Goal: Task Accomplishment & Management: Complete application form

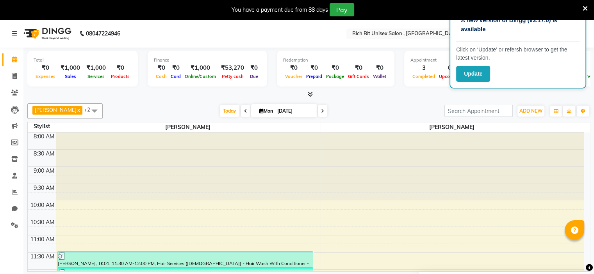
scroll to position [287, 0]
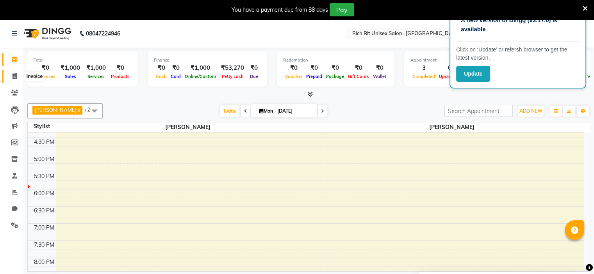
click at [16, 74] on icon at bounding box center [14, 76] width 4 height 6
select select "service"
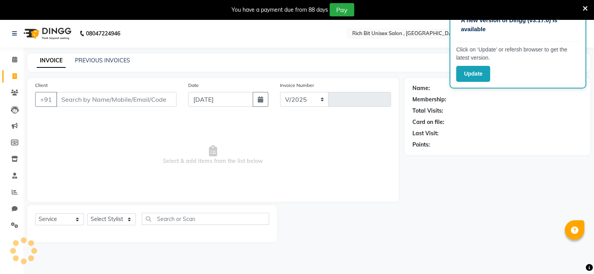
select select "7834"
type input "0880"
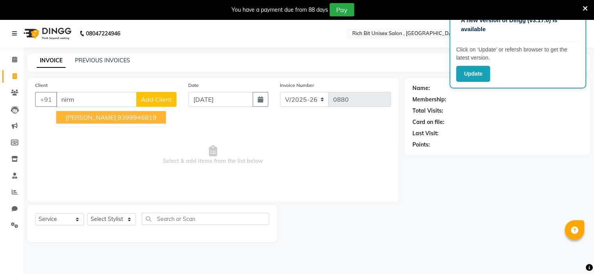
click at [92, 117] on span "[PERSON_NAME]" at bounding box center [91, 118] width 50 height 8
type input "9399946819"
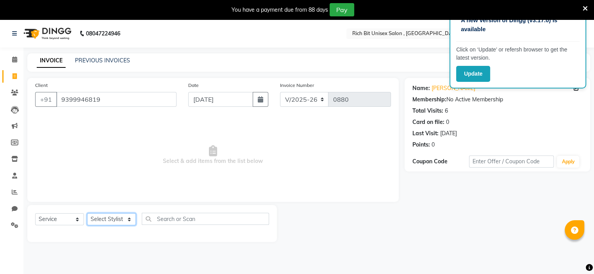
click at [116, 224] on select "Select Stylist [PERSON_NAME] [PERSON_NAME]" at bounding box center [111, 220] width 49 height 12
select select "70823"
click at [87, 214] on select "Select Stylist [PERSON_NAME] [PERSON_NAME]" at bounding box center [111, 220] width 49 height 12
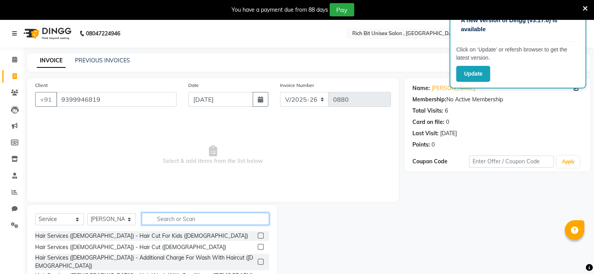
click at [177, 221] on input "text" at bounding box center [205, 219] width 127 height 12
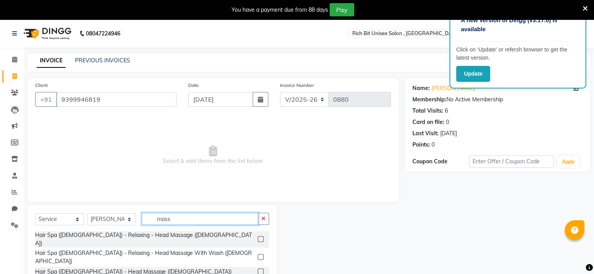
type input "mass"
click at [259, 237] on label at bounding box center [261, 240] width 6 height 6
click at [259, 237] on input "checkbox" at bounding box center [260, 239] width 5 height 5
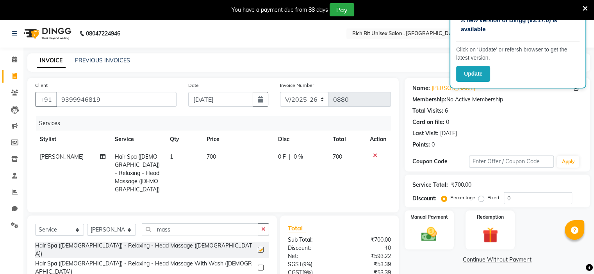
checkbox input "false"
click at [194, 224] on input "mass" at bounding box center [200, 230] width 116 height 12
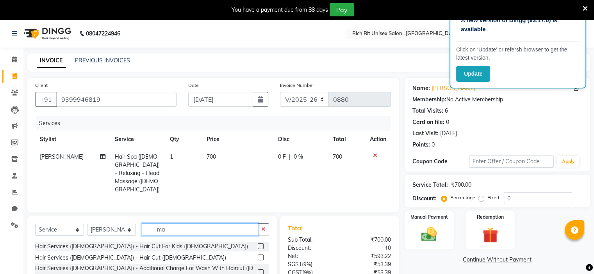
type input "m"
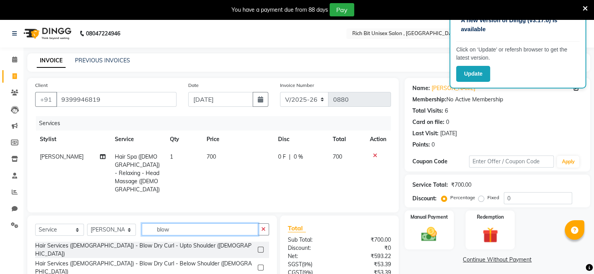
scroll to position [58, 0]
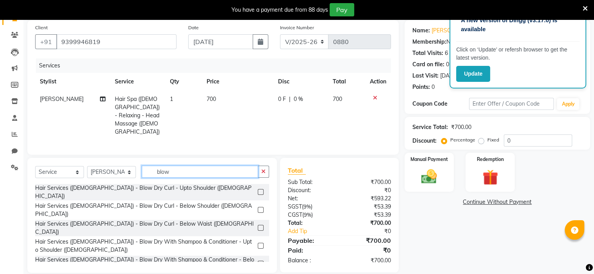
type input "blow"
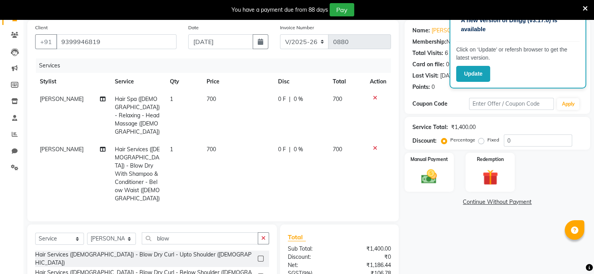
checkbox input "false"
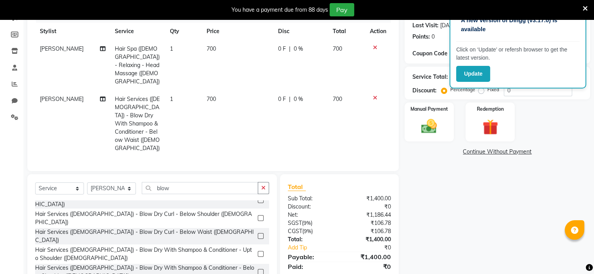
scroll to position [9, 0]
click at [282, 95] on span "0 F" at bounding box center [282, 99] width 8 height 8
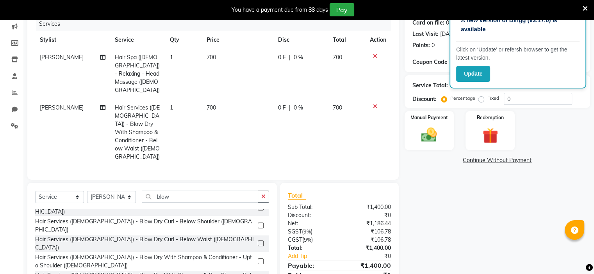
select select "70823"
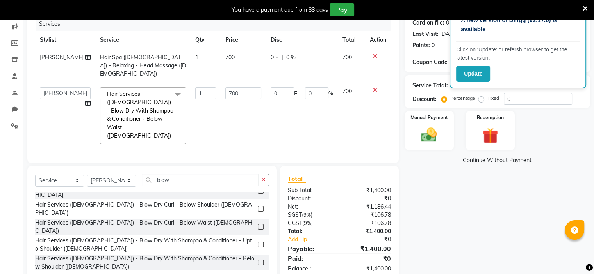
click at [273, 58] on span "0 F" at bounding box center [275, 57] width 8 height 8
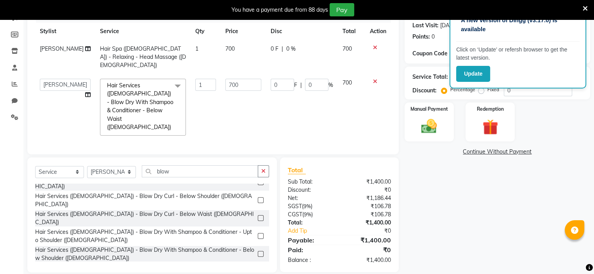
select select "70823"
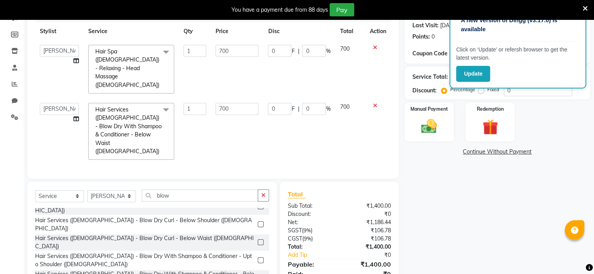
click at [273, 57] on td "0 F | 0 %" at bounding box center [299, 69] width 72 height 58
click at [282, 53] on input "0" at bounding box center [279, 51] width 23 height 12
type input "0300"
click at [281, 98] on td "0 F | 0 %" at bounding box center [299, 131] width 72 height 66
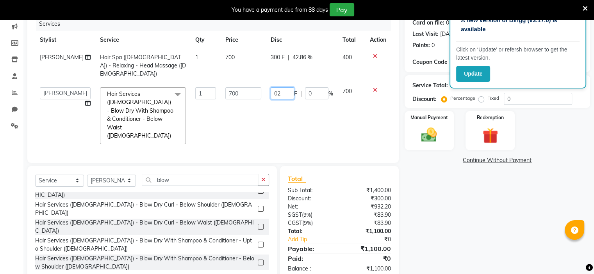
type input "020"
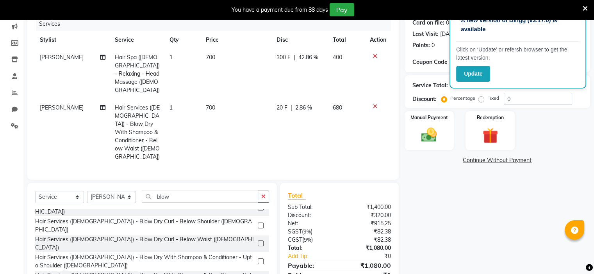
click at [307, 100] on td "20 F | 2.86 %" at bounding box center [300, 132] width 56 height 67
select select "70823"
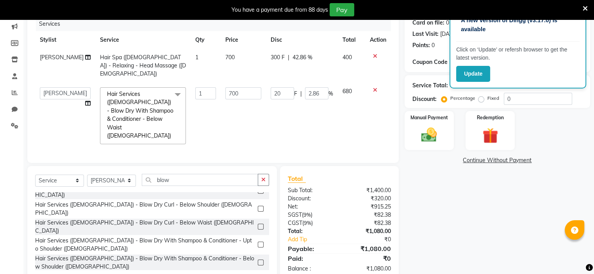
scroll to position [0, 0]
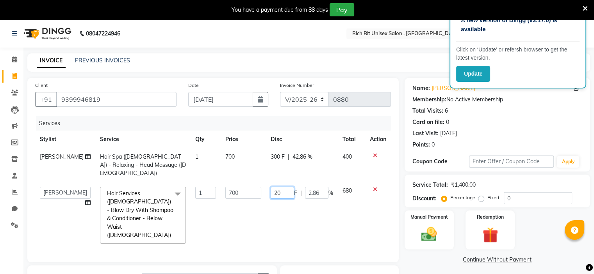
drag, startPoint x: 279, startPoint y: 183, endPoint x: 291, endPoint y: 185, distance: 12.2
click at [283, 187] on input "20" at bounding box center [282, 193] width 23 height 12
type input "2"
type input "200"
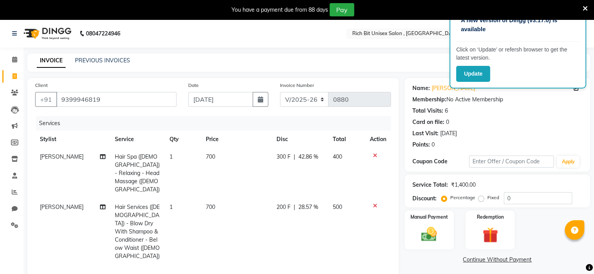
click at [356, 199] on td "500" at bounding box center [346, 232] width 37 height 67
select select "70823"
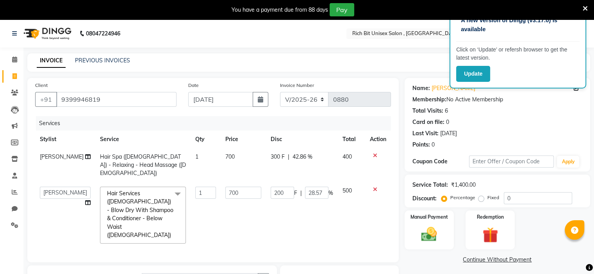
scroll to position [100, 0]
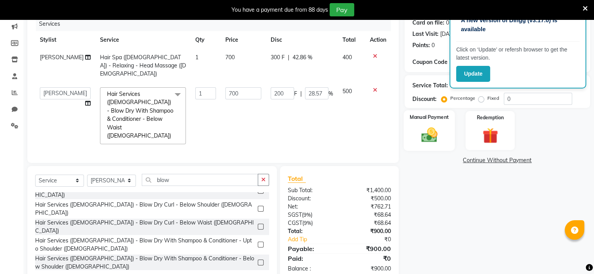
click at [438, 137] on img at bounding box center [429, 135] width 26 height 19
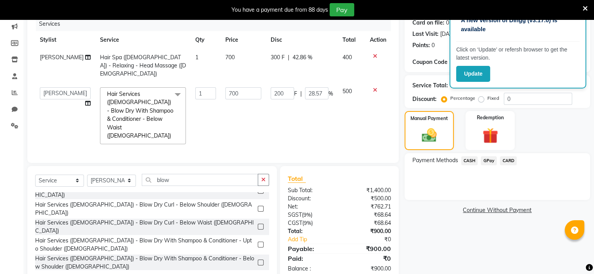
click at [490, 161] on span "GPay" at bounding box center [489, 161] width 16 height 9
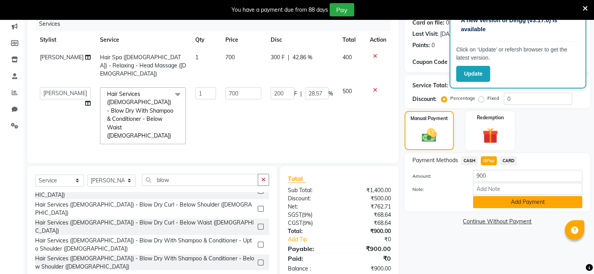
click at [516, 204] on button "Add Payment" at bounding box center [527, 202] width 109 height 12
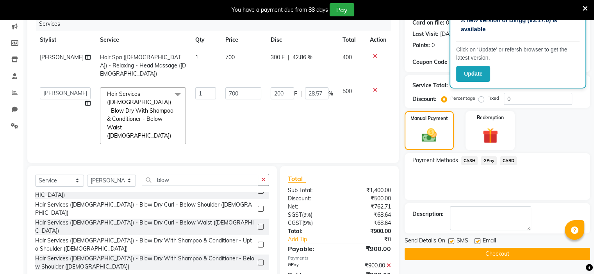
scroll to position [116, 0]
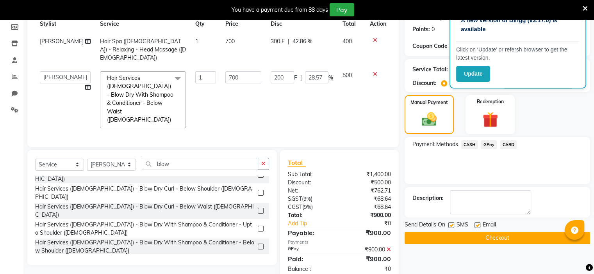
click at [501, 238] on button "Checkout" at bounding box center [496, 238] width 185 height 12
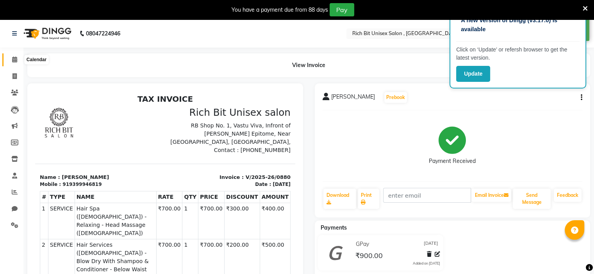
click at [12, 58] on icon at bounding box center [14, 60] width 5 height 6
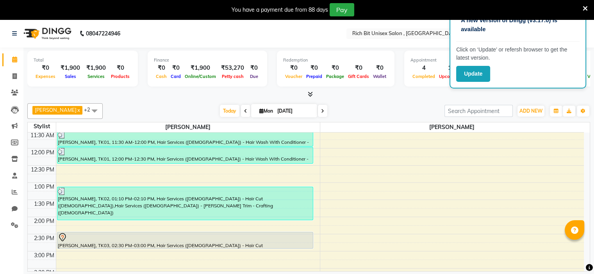
scroll to position [317, 0]
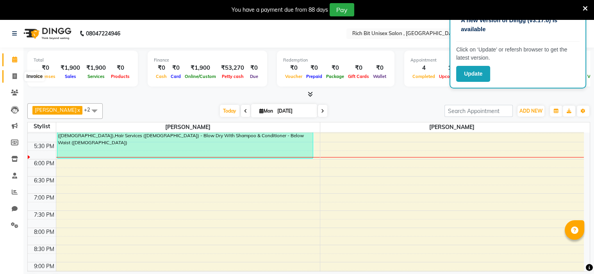
click at [12, 76] on icon at bounding box center [14, 76] width 4 height 6
select select "7834"
select select "service"
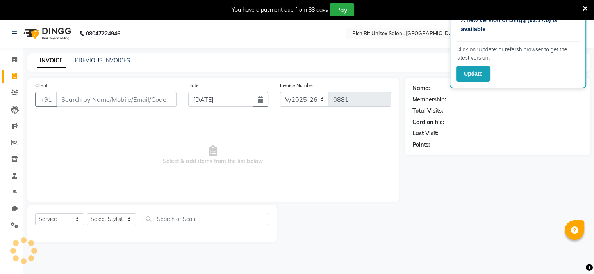
click at [75, 101] on input "Client" at bounding box center [116, 99] width 120 height 15
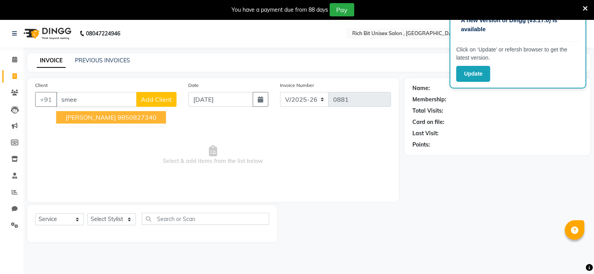
click at [114, 113] on button "Smeeta Wakad 9850827340" at bounding box center [111, 117] width 110 height 12
type input "9850827340"
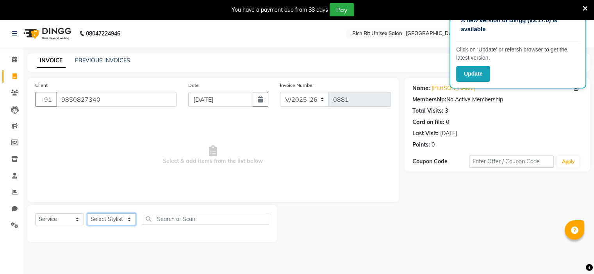
drag, startPoint x: 117, startPoint y: 221, endPoint x: 123, endPoint y: 220, distance: 5.7
click at [118, 221] on select "Select Stylist [PERSON_NAME] [PERSON_NAME]" at bounding box center [111, 220] width 49 height 12
select select "70823"
click at [87, 214] on select "Select Stylist [PERSON_NAME] [PERSON_NAME]" at bounding box center [111, 220] width 49 height 12
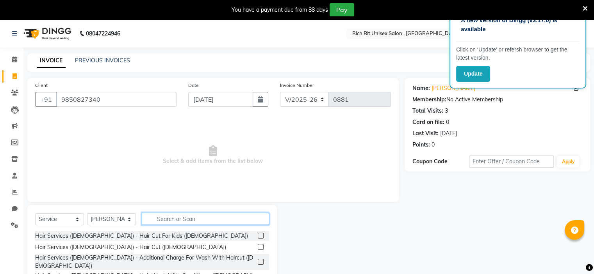
click at [189, 221] on input "text" at bounding box center [205, 219] width 127 height 12
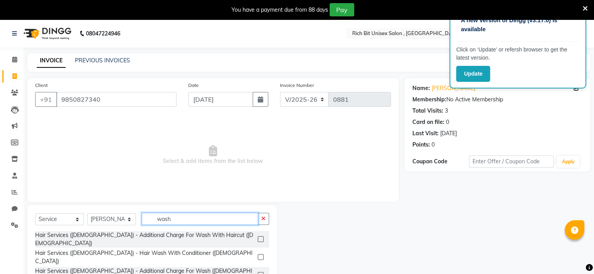
scroll to position [58, 0]
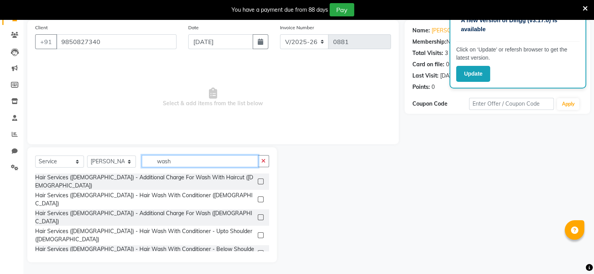
type input "wash"
click at [258, 251] on label at bounding box center [261, 254] width 6 height 6
click at [258, 251] on input "checkbox" at bounding box center [260, 253] width 5 height 5
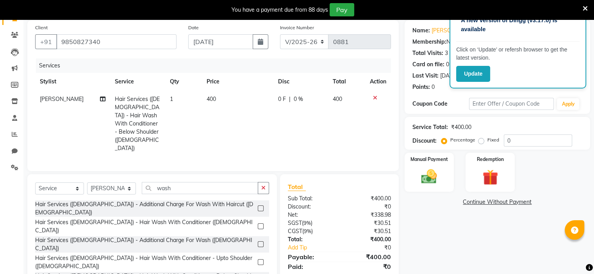
checkbox input "false"
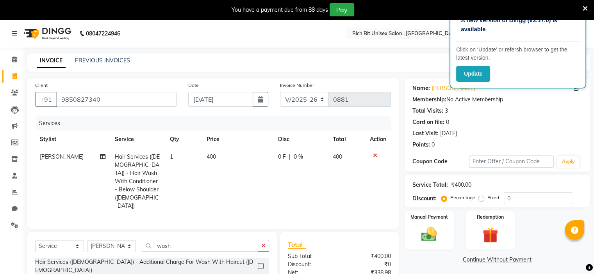
click at [294, 168] on td "0 F | 0 %" at bounding box center [300, 181] width 55 height 67
select select "70823"
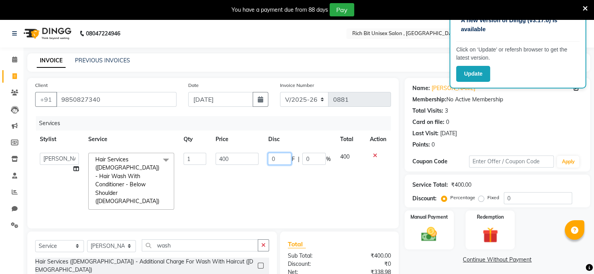
click at [288, 160] on input "0" at bounding box center [279, 159] width 23 height 12
type input "0150"
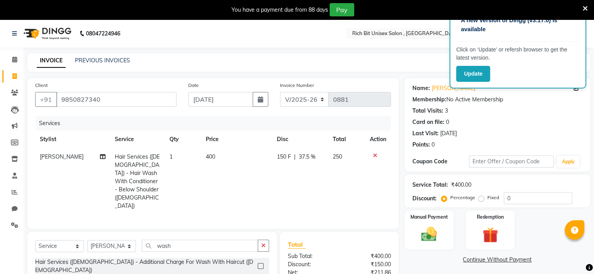
click at [290, 173] on td "150 F | 37.5 %" at bounding box center [300, 181] width 56 height 67
select select "70823"
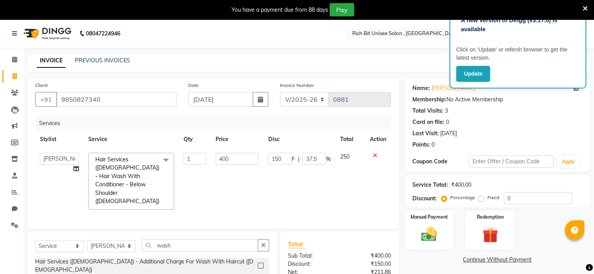
scroll to position [73, 0]
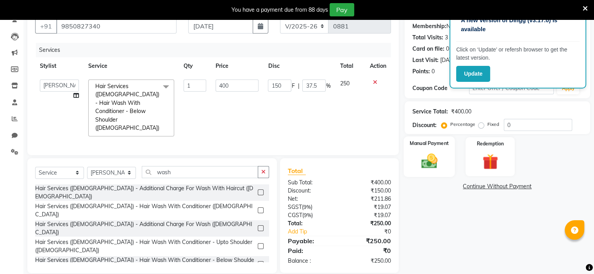
click at [433, 162] on img at bounding box center [429, 161] width 26 height 19
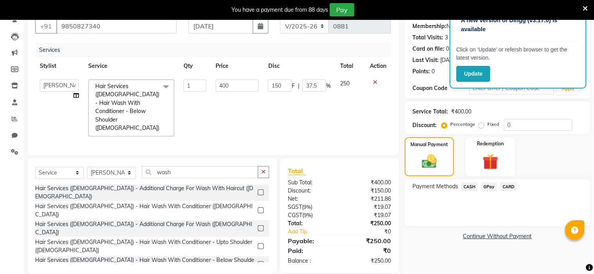
drag, startPoint x: 488, startPoint y: 189, endPoint x: 489, endPoint y: 192, distance: 4.0
click at [488, 189] on span "GPay" at bounding box center [489, 187] width 16 height 9
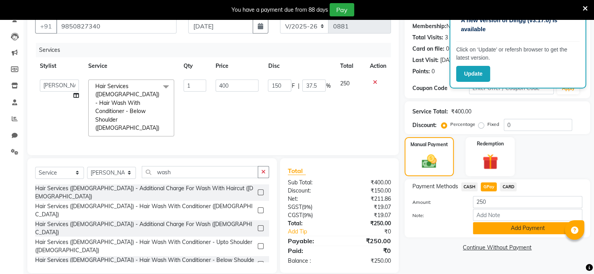
click at [503, 228] on button "Add Payment" at bounding box center [527, 229] width 109 height 12
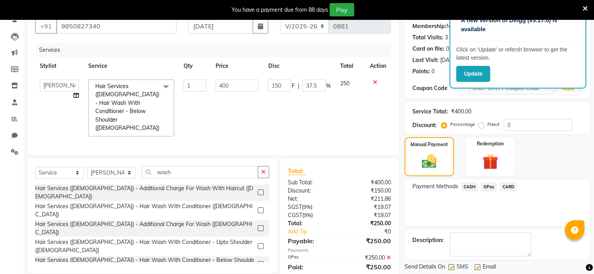
scroll to position [96, 0]
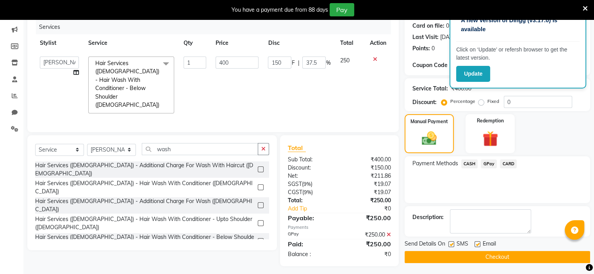
click at [490, 262] on button "Checkout" at bounding box center [496, 257] width 185 height 12
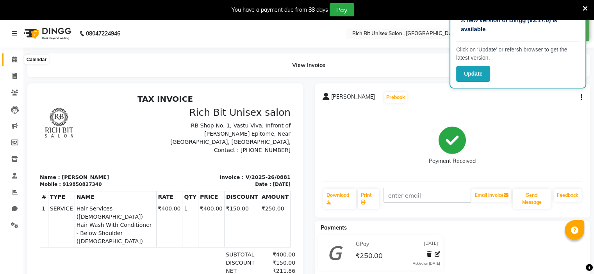
click at [16, 61] on icon at bounding box center [14, 60] width 5 height 6
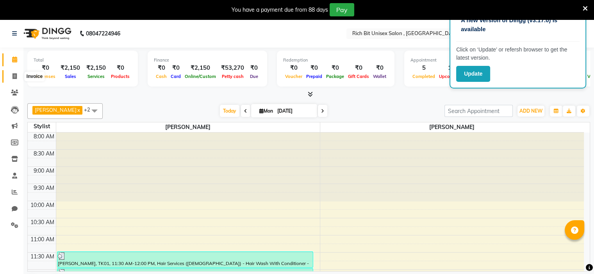
click at [14, 77] on icon at bounding box center [14, 76] width 4 height 6
select select "service"
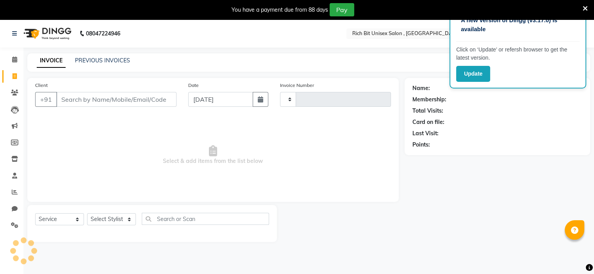
type input "0882"
select select "7834"
type input "7457087334"
click at [148, 99] on span "Add Client" at bounding box center [156, 100] width 31 height 8
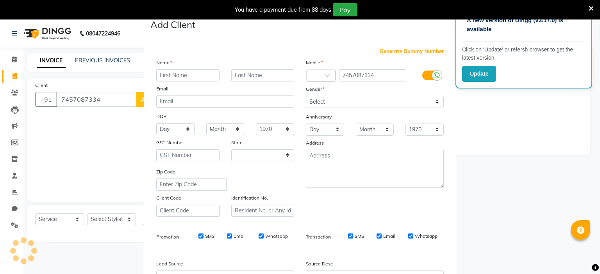
select select "22"
click at [169, 78] on input "text" at bounding box center [187, 75] width 63 height 12
type input "[PERSON_NAME]"
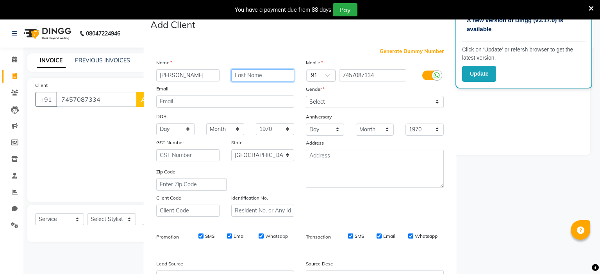
click at [244, 76] on input "text" at bounding box center [262, 75] width 63 height 12
type input "[PERSON_NAME]"
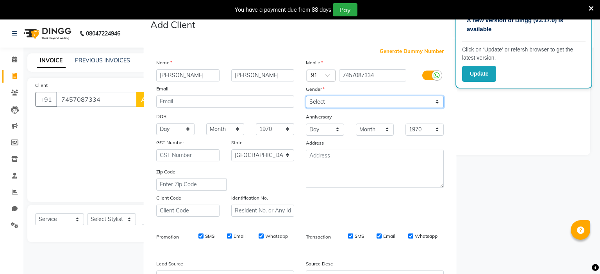
drag, startPoint x: 320, startPoint y: 102, endPoint x: 320, endPoint y: 107, distance: 4.3
click at [320, 102] on select "Select [DEMOGRAPHIC_DATA] [DEMOGRAPHIC_DATA] Other Prefer Not To Say" at bounding box center [375, 102] width 138 height 12
select select "[DEMOGRAPHIC_DATA]"
click at [306, 96] on select "Select [DEMOGRAPHIC_DATA] [DEMOGRAPHIC_DATA] Other Prefer Not To Say" at bounding box center [375, 102] width 138 height 12
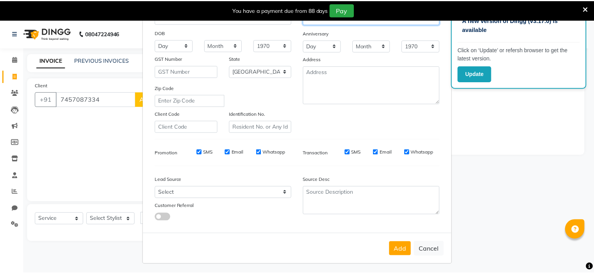
scroll to position [89, 0]
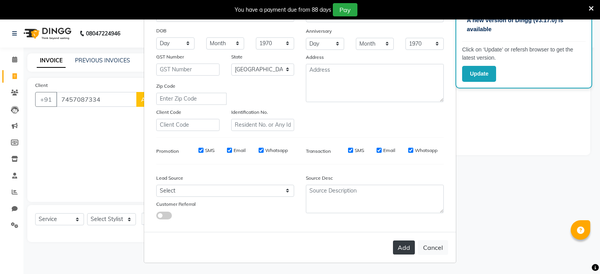
click at [400, 244] on button "Add" at bounding box center [404, 248] width 22 height 14
select select
select select "null"
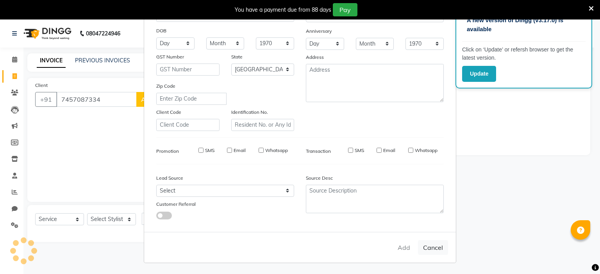
select select
checkbox input "false"
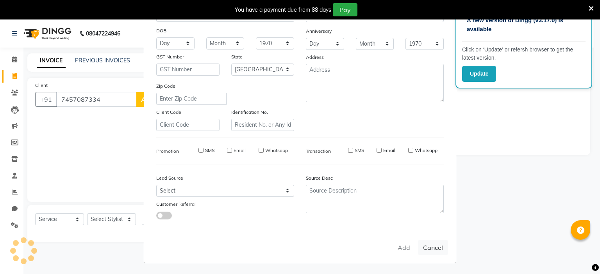
checkbox input "false"
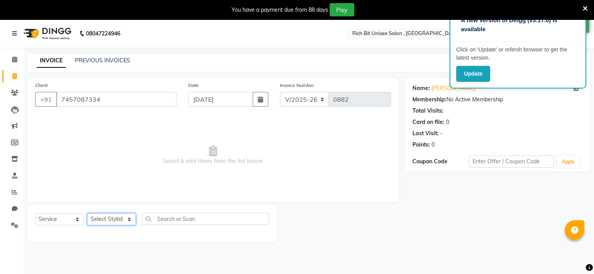
click at [123, 218] on select "Select Stylist [PERSON_NAME] [PERSON_NAME]" at bounding box center [111, 220] width 49 height 12
select select "70823"
click at [87, 214] on select "Select Stylist [PERSON_NAME] [PERSON_NAME]" at bounding box center [111, 220] width 49 height 12
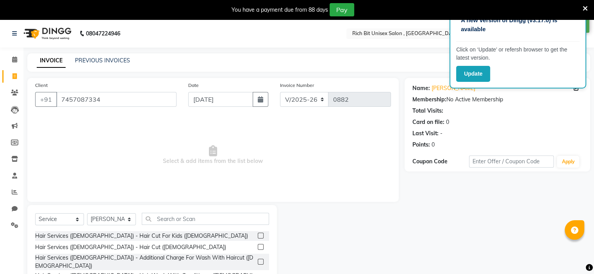
click at [258, 248] on label at bounding box center [261, 247] width 6 height 6
click at [258, 248] on input "checkbox" at bounding box center [260, 247] width 5 height 5
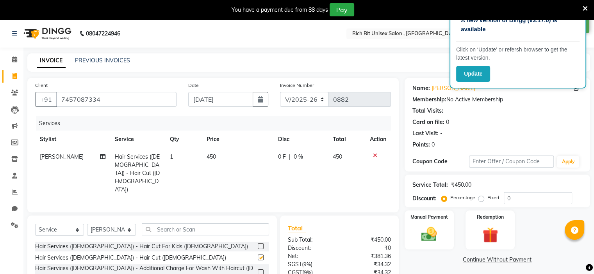
checkbox input "false"
click at [278, 167] on td "0 F | 0 %" at bounding box center [300, 173] width 55 height 50
select select "70823"
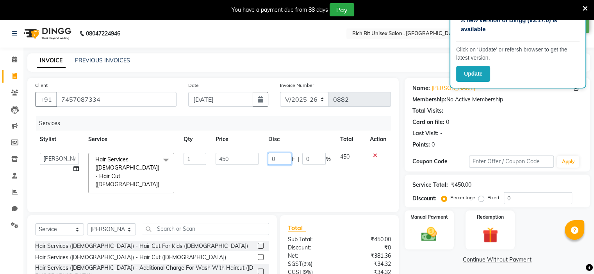
click at [282, 158] on input "0" at bounding box center [279, 159] width 23 height 12
type input "0150"
click at [302, 168] on td "0150 F | 0 %" at bounding box center [299, 173] width 72 height 50
select select "70823"
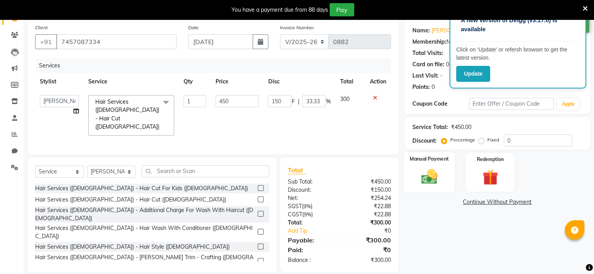
click at [414, 172] on div "Manual Payment" at bounding box center [428, 172] width 51 height 40
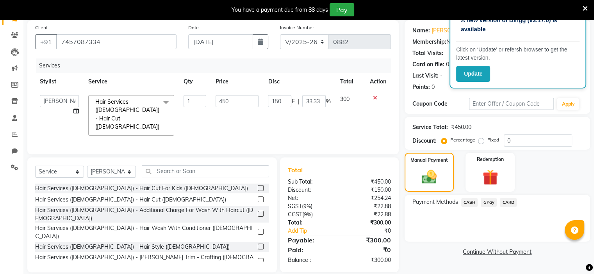
click at [487, 203] on span "GPay" at bounding box center [489, 202] width 16 height 9
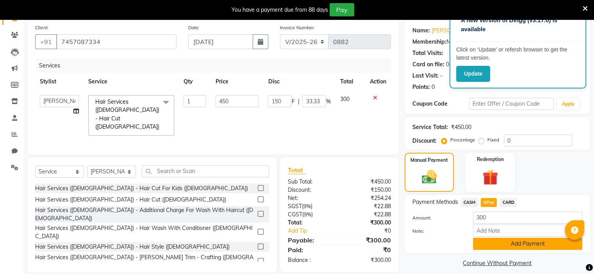
click at [493, 245] on button "Add Payment" at bounding box center [527, 244] width 109 height 12
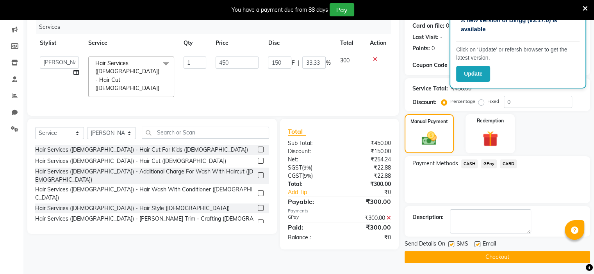
click at [497, 251] on button "Checkout" at bounding box center [496, 257] width 185 height 12
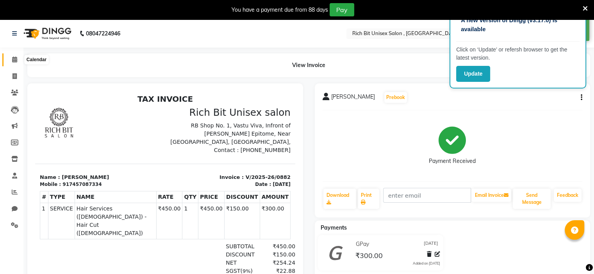
click at [16, 60] on icon at bounding box center [14, 60] width 5 height 6
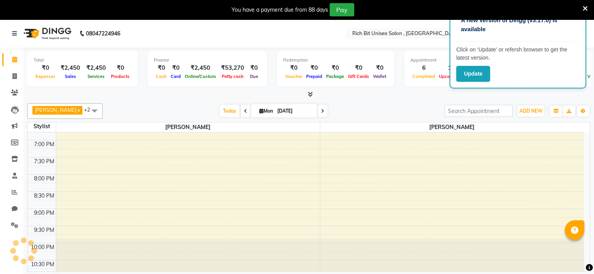
scroll to position [371, 0]
